Goal: Obtain resource: Obtain resource

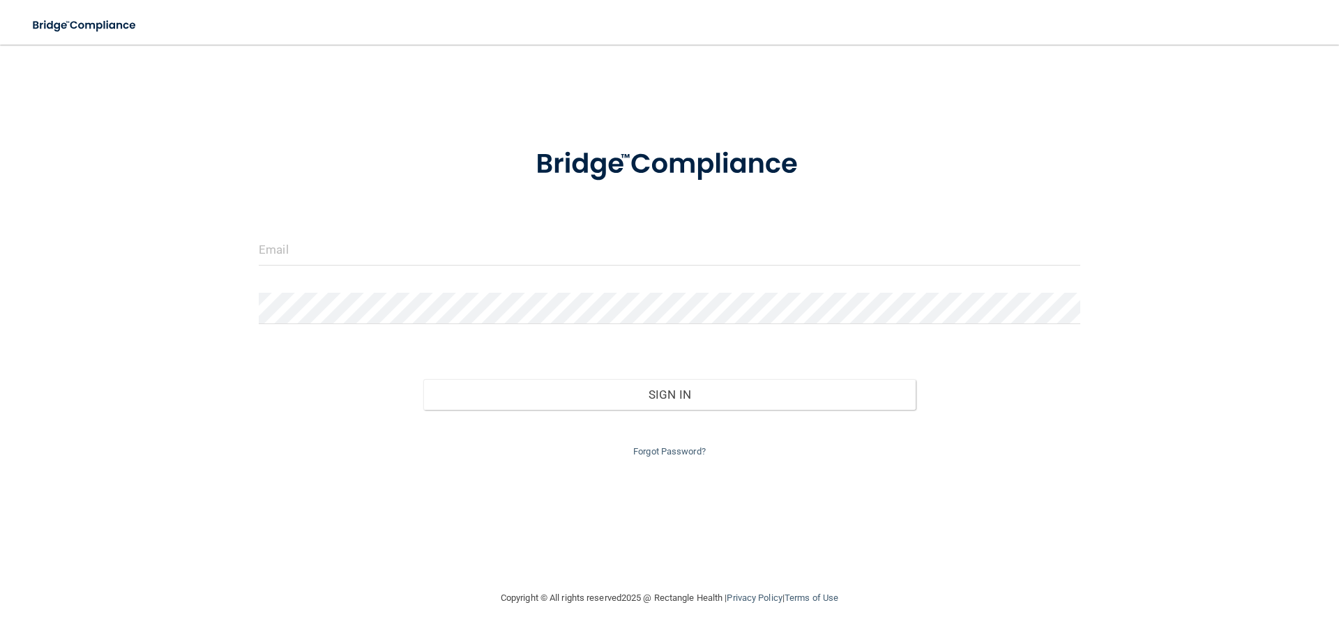
click at [732, 324] on div at bounding box center [669, 314] width 842 height 42
click at [697, 266] on div at bounding box center [669, 255] width 842 height 42
click at [323, 257] on input "email" at bounding box center [670, 249] width 822 height 31
click at [329, 287] on form "Invalid email/password. You don't have permission to access that page. Sign In …" at bounding box center [670, 294] width 822 height 332
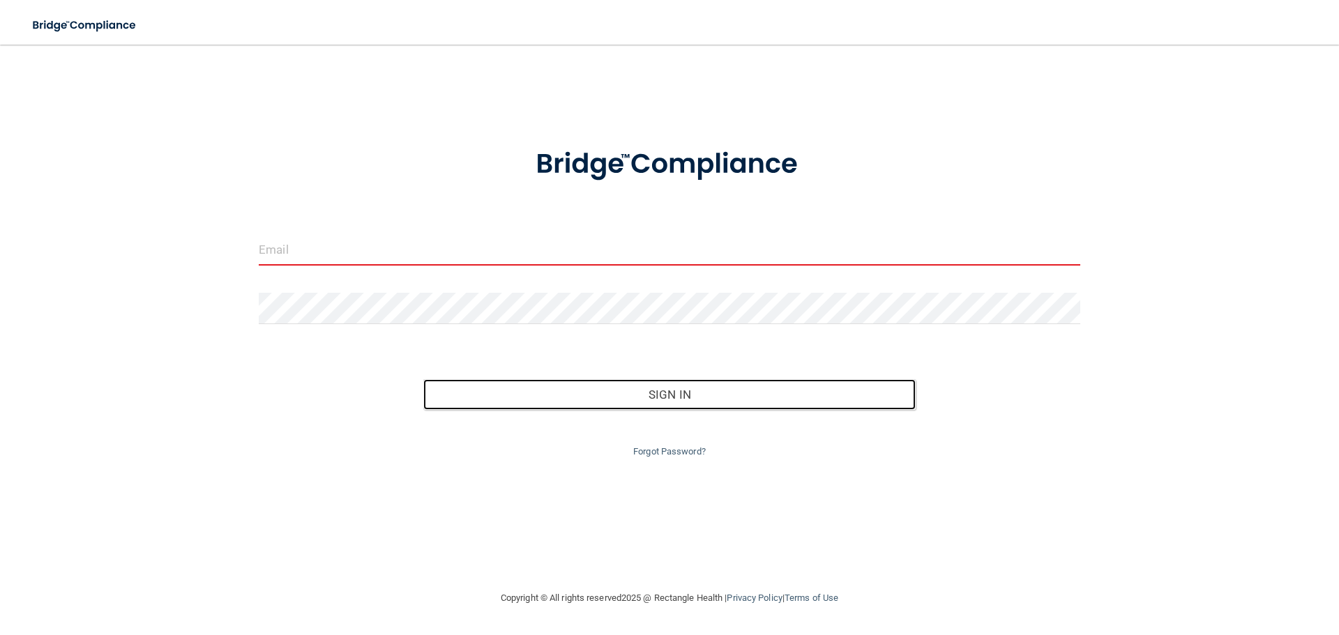
drag, startPoint x: 642, startPoint y: 404, endPoint x: 632, endPoint y: 393, distance: 14.3
click at [642, 404] on button "Sign In" at bounding box center [669, 394] width 493 height 31
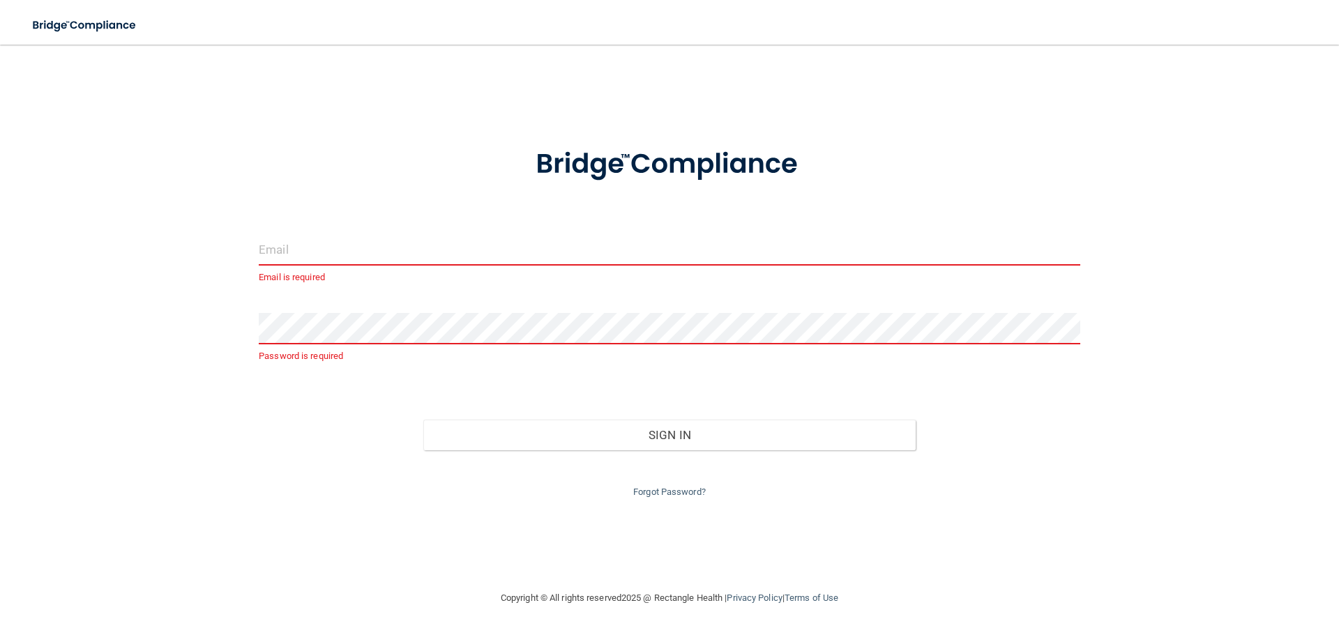
click at [338, 250] on input "email" at bounding box center [670, 249] width 822 height 31
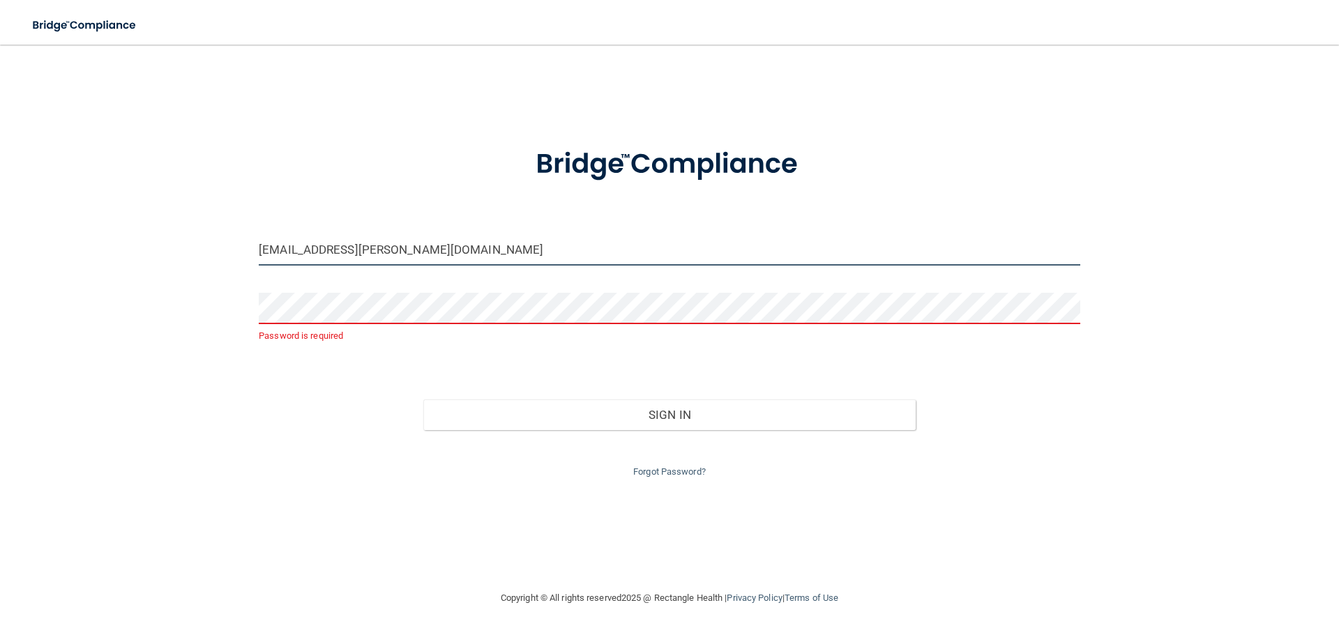
type input "Britny.washburn@expeditiondental.com"
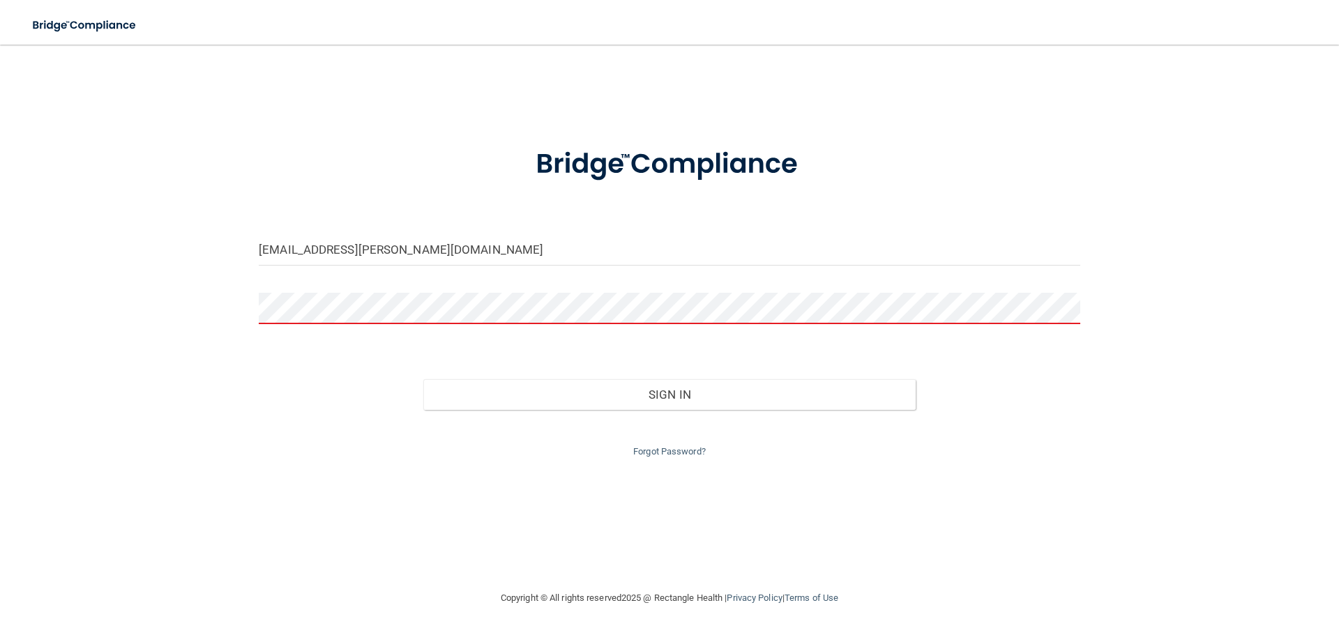
click at [423, 379] on button "Sign In" at bounding box center [669, 394] width 493 height 31
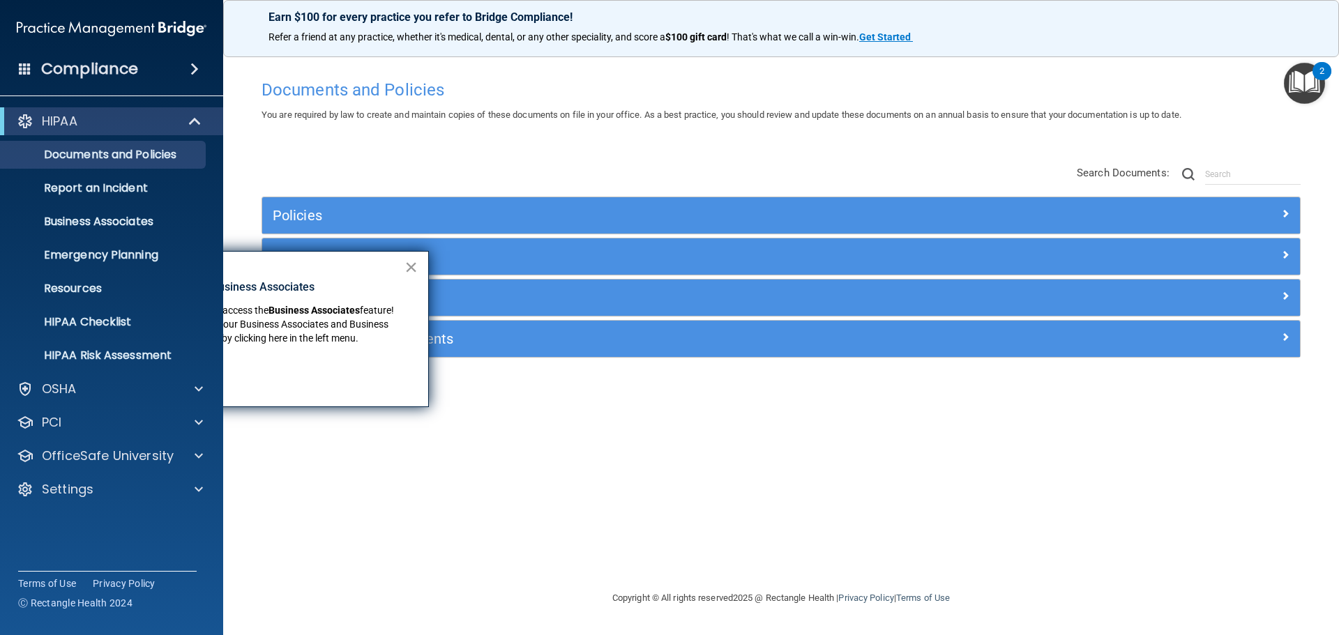
click at [411, 264] on button "×" at bounding box center [410, 267] width 13 height 22
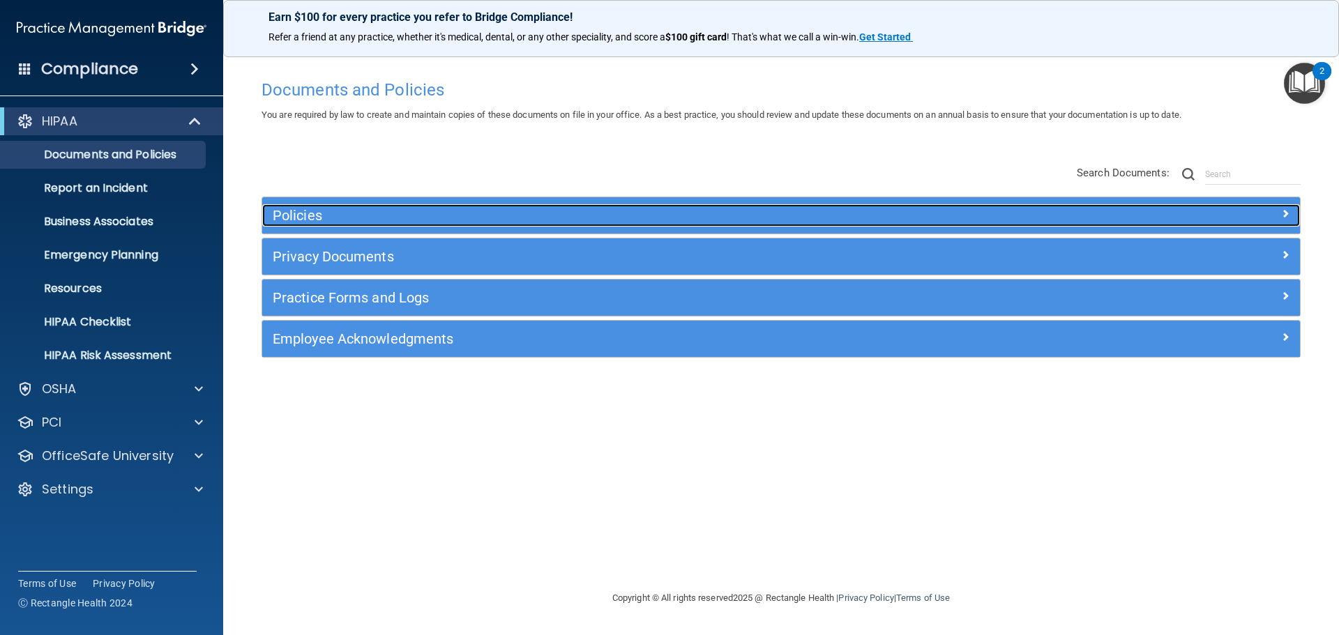
click at [294, 216] on h5 "Policies" at bounding box center [651, 215] width 757 height 15
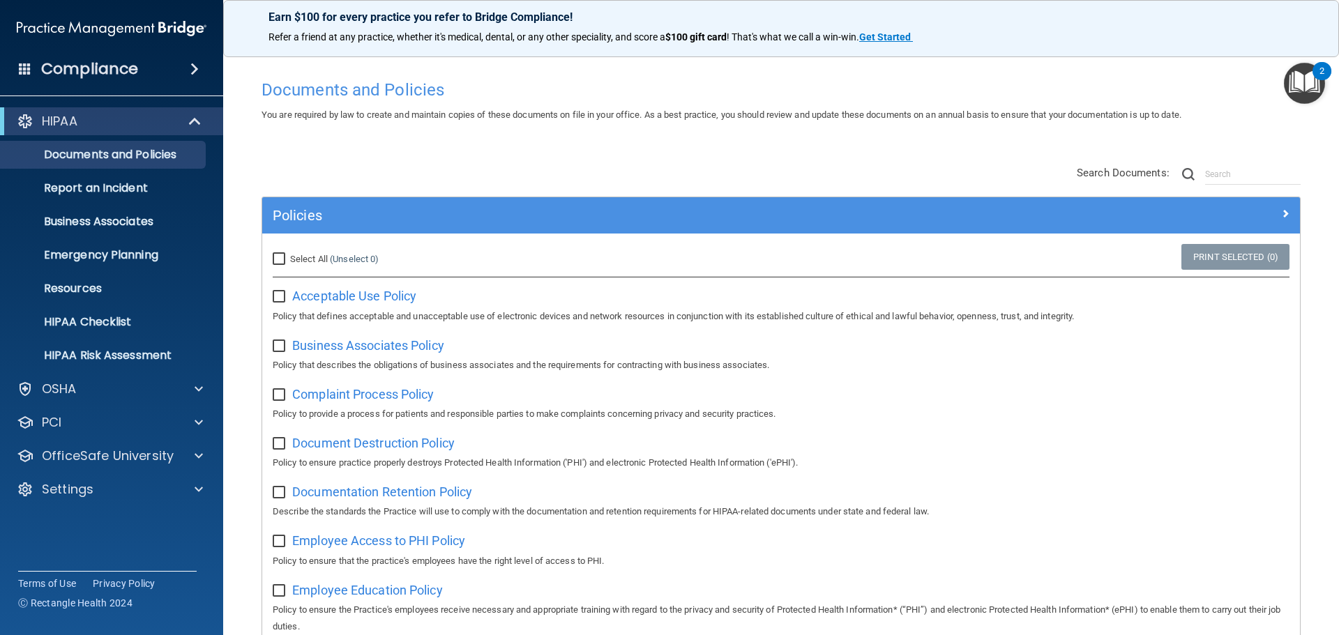
click at [272, 255] on div "Select All (Unselect 0) Unselect All" at bounding box center [435, 259] width 346 height 31
click at [280, 258] on input "Select All (Unselect 0) Unselect All" at bounding box center [281, 259] width 16 height 11
checkbox input "true"
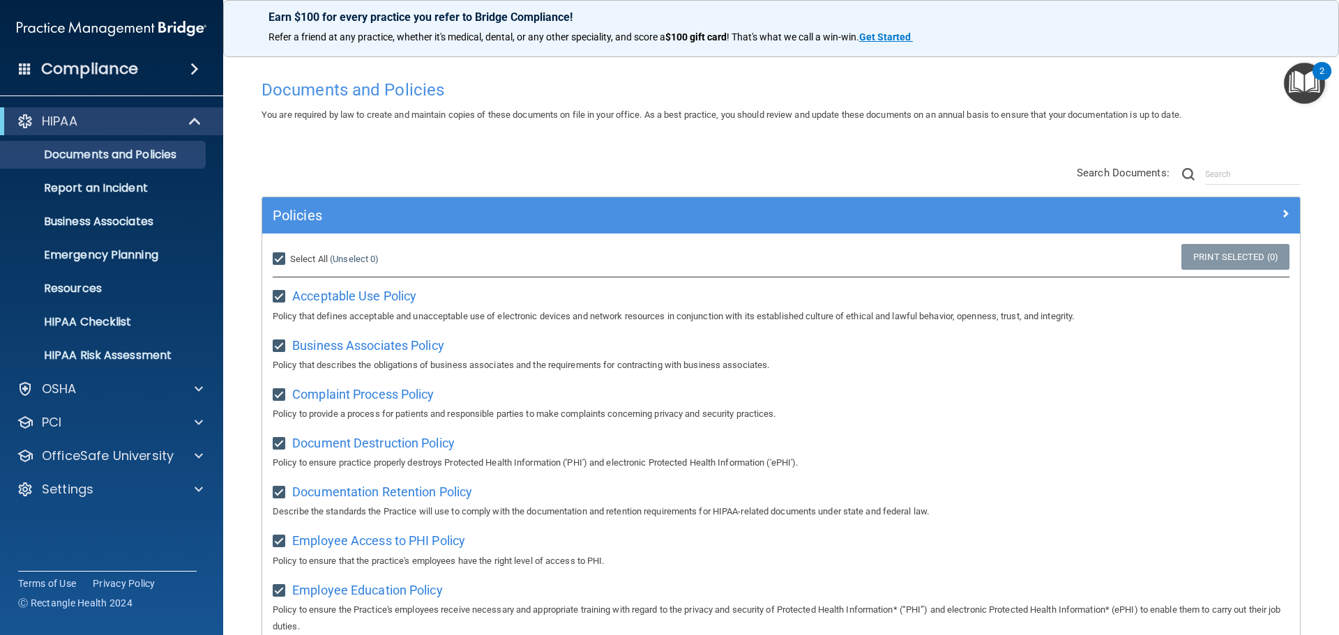
checkbox input "true"
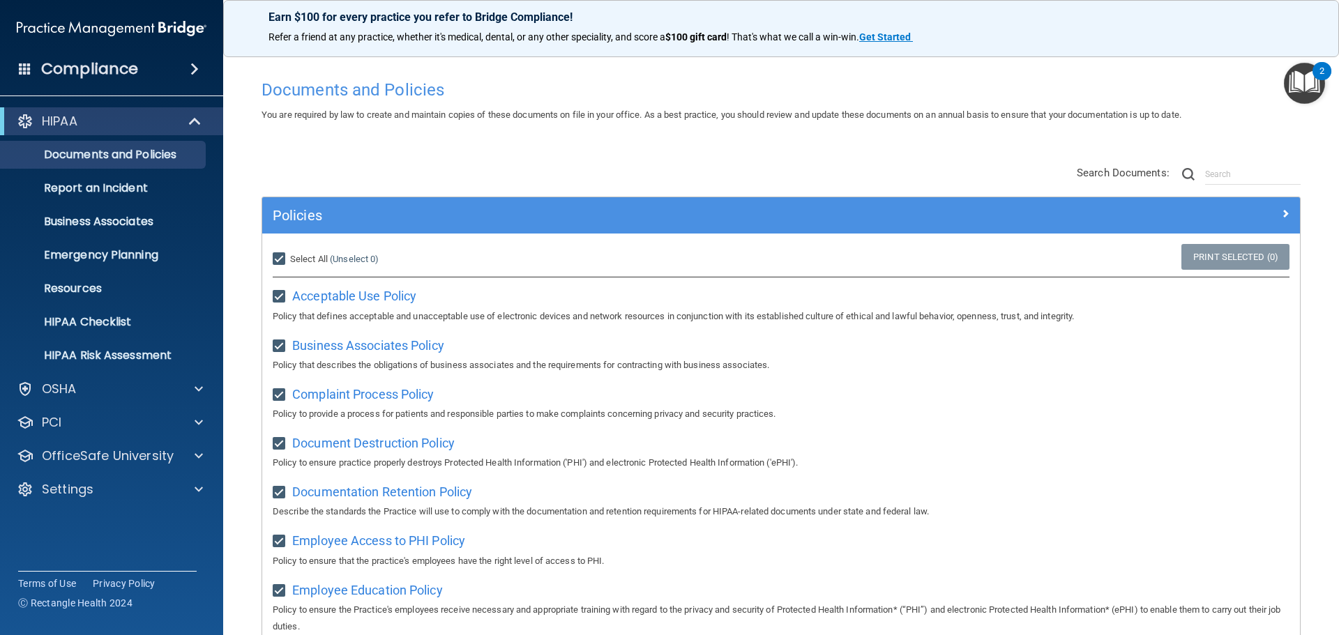
checkbox input "true"
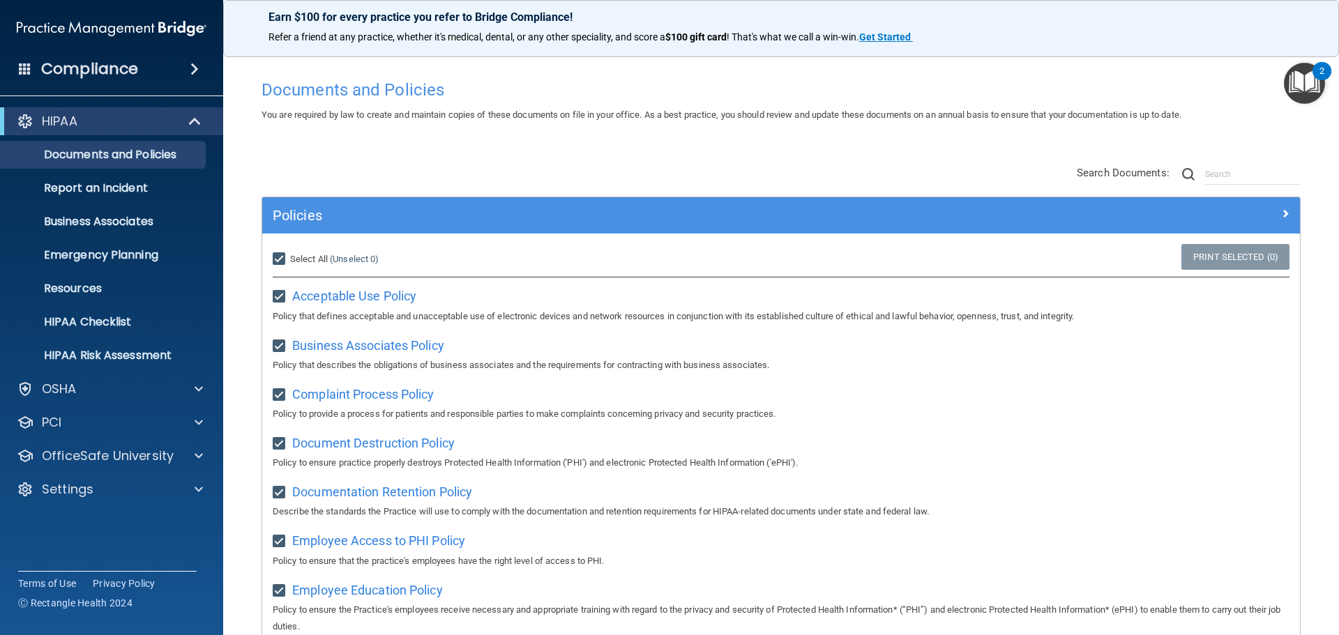
checkbox input "true"
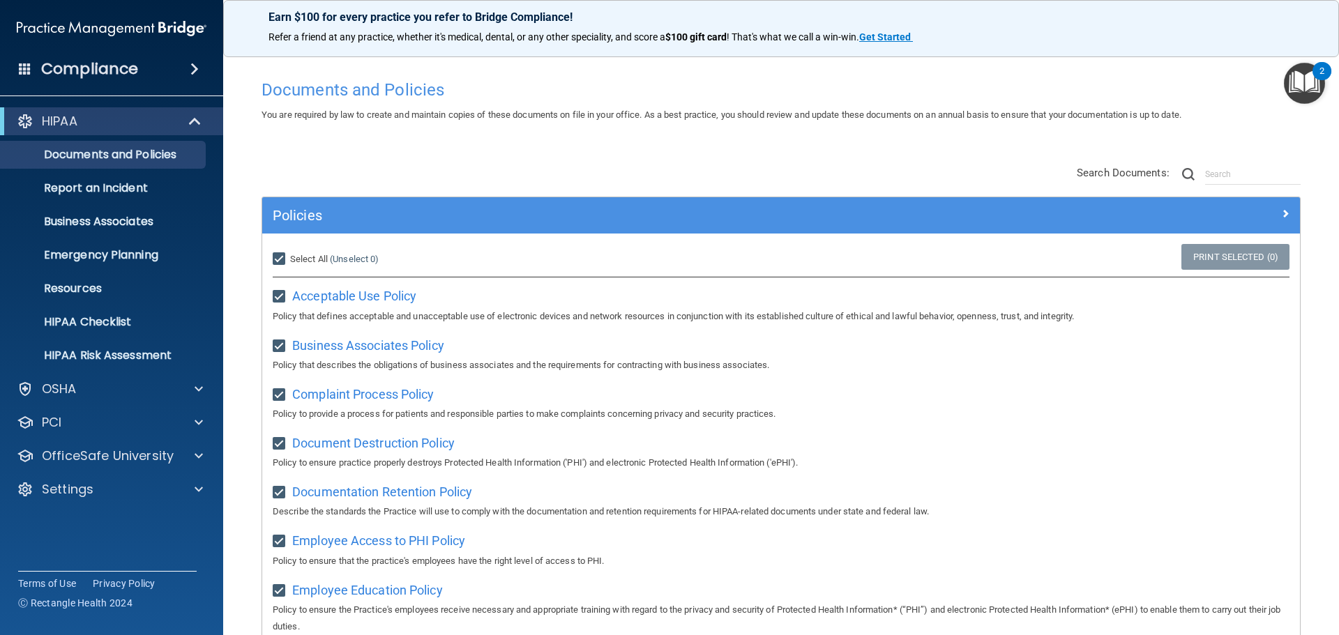
checkbox input "true"
click at [1197, 255] on link "Print Selected (21)" at bounding box center [1233, 257] width 113 height 26
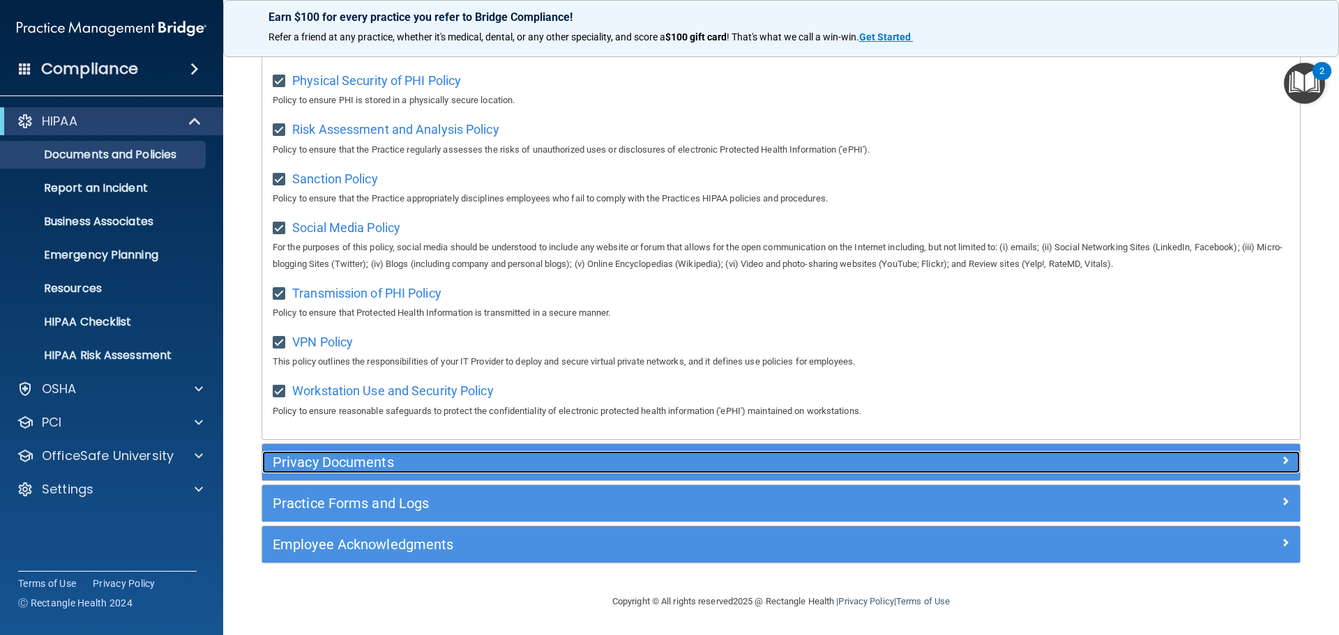
click at [358, 460] on h5 "Privacy Documents" at bounding box center [651, 462] width 757 height 15
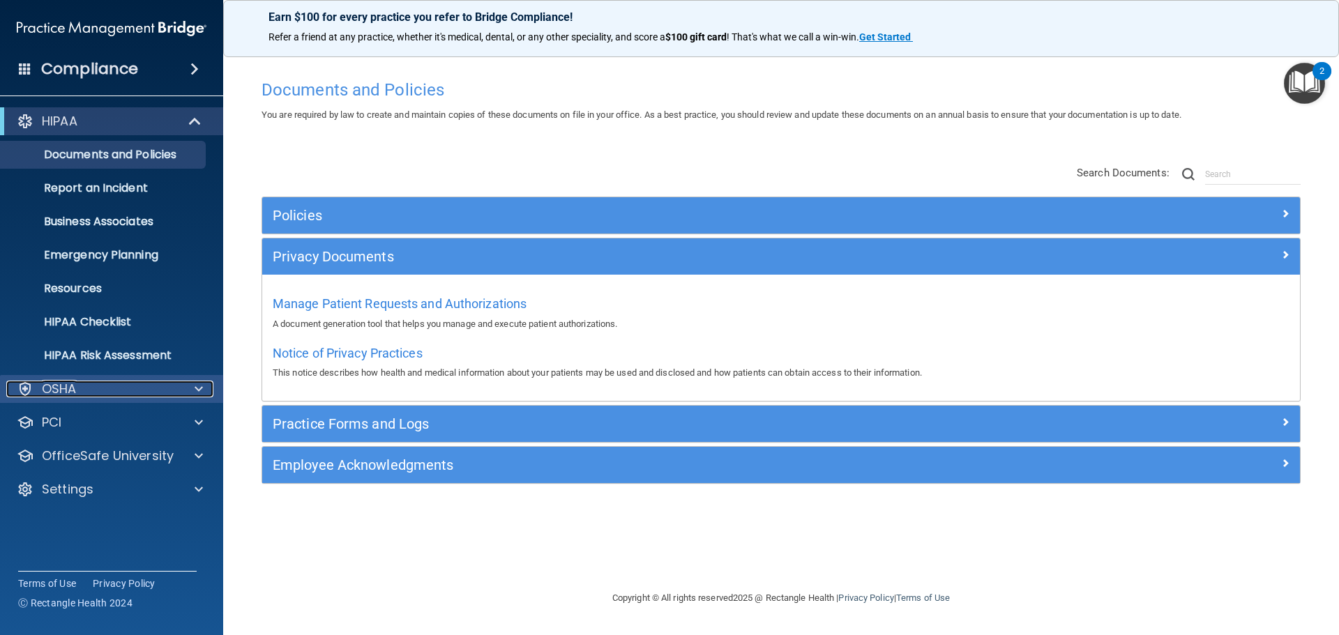
click at [141, 397] on div "OSHA" at bounding box center [92, 389] width 173 height 17
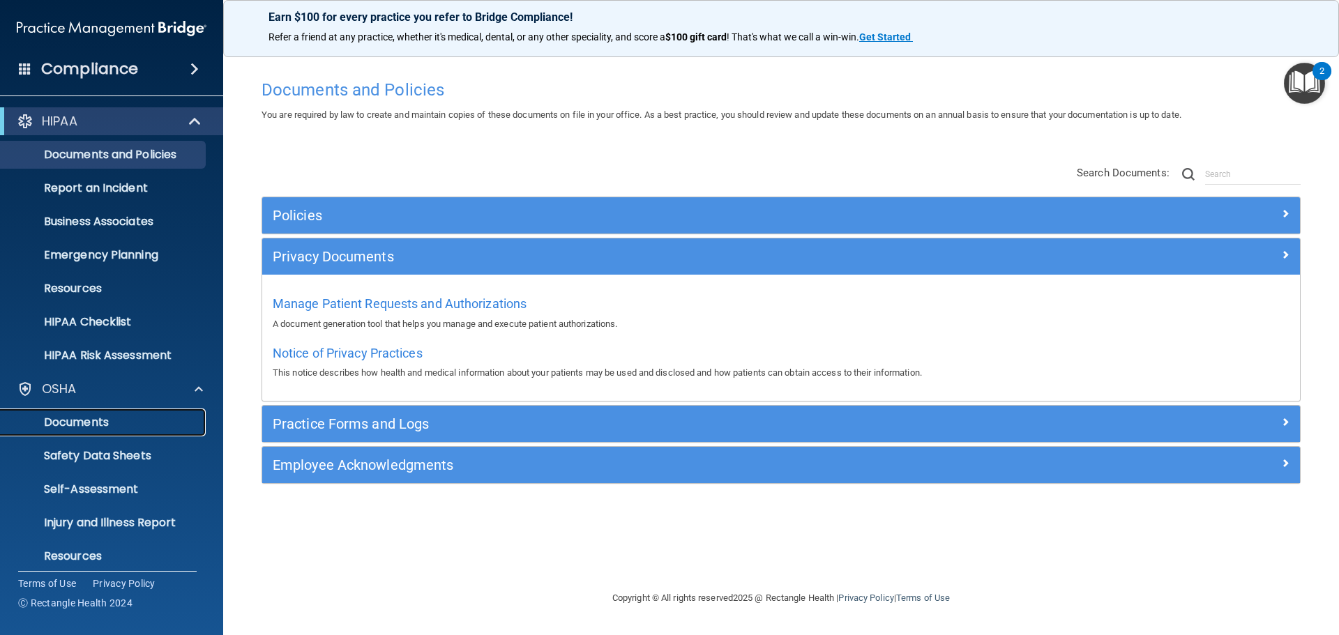
click at [119, 421] on p "Documents" at bounding box center [104, 423] width 190 height 14
